Goal: Task Accomplishment & Management: Manage account settings

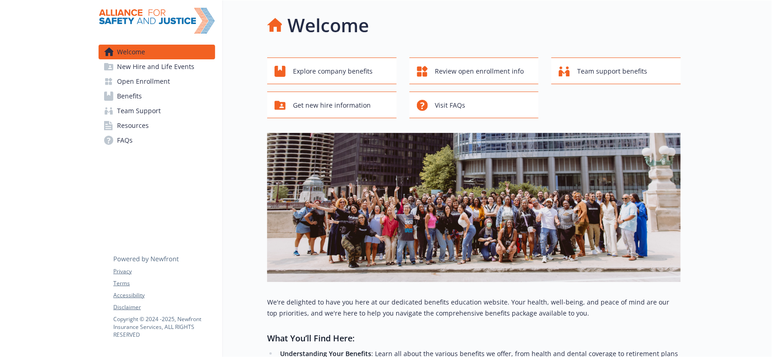
click at [132, 78] on span "Open Enrollment" at bounding box center [143, 81] width 53 height 15
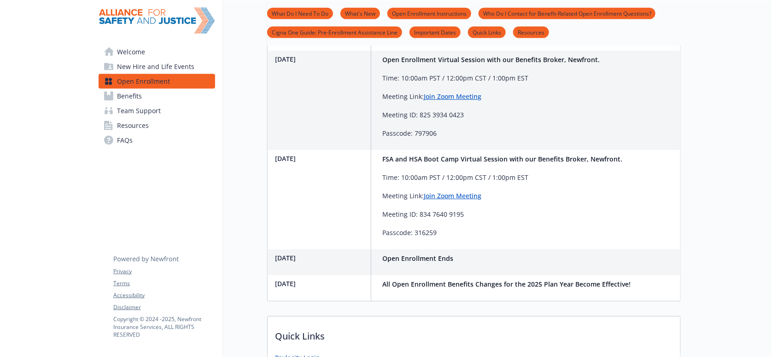
scroll to position [738, 0]
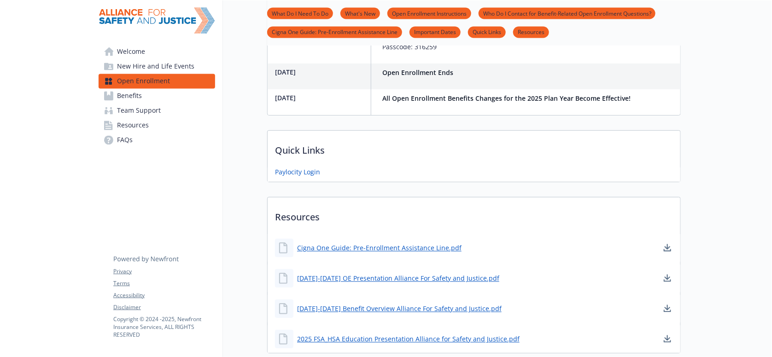
drag, startPoint x: 44, startPoint y: 226, endPoint x: 59, endPoint y: 232, distance: 16.9
